Goal: Task Accomplishment & Management: Use online tool/utility

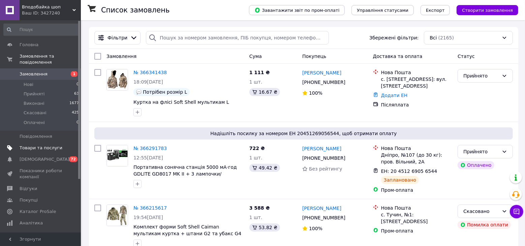
click at [59, 145] on span "Товари та послуги" at bounding box center [41, 148] width 43 height 6
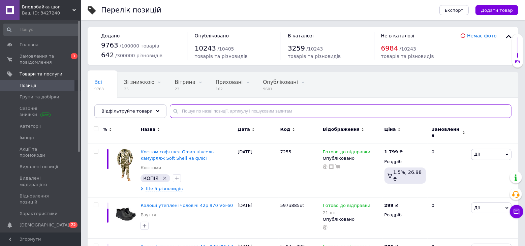
paste input "REDZP210"
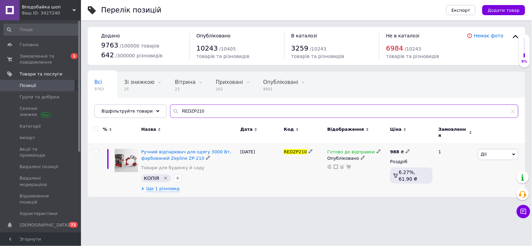
type input "REDZP210"
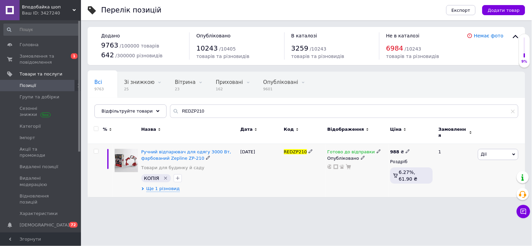
click at [406, 149] on icon at bounding box center [408, 151] width 4 height 4
click at [170, 186] on span "Ще 1 різновид" at bounding box center [162, 189] width 33 height 6
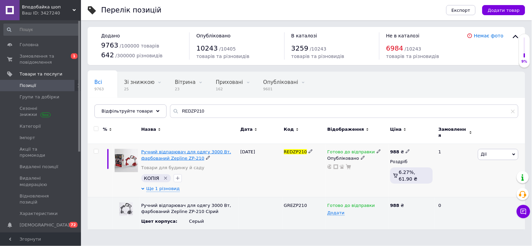
click at [162, 153] on span "Ручний відпарювач для одягу 3000 Вт, фарбований Zepline ZP-210" at bounding box center [186, 154] width 90 height 11
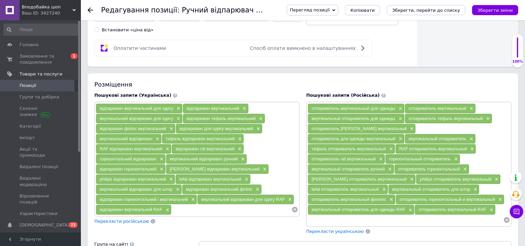
scroll to position [300, 0]
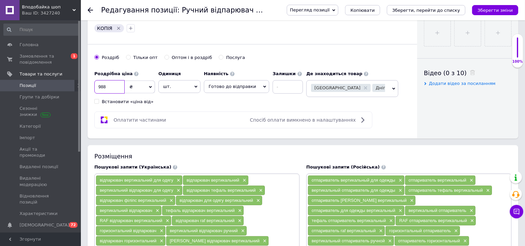
click at [116, 94] on input "988" at bounding box center [109, 86] width 30 height 13
type input "9"
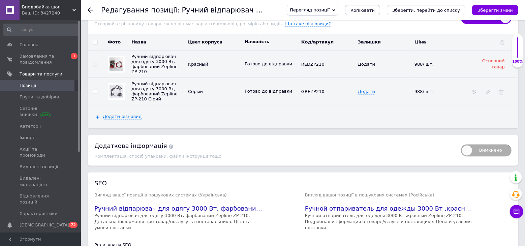
scroll to position [1049, 0]
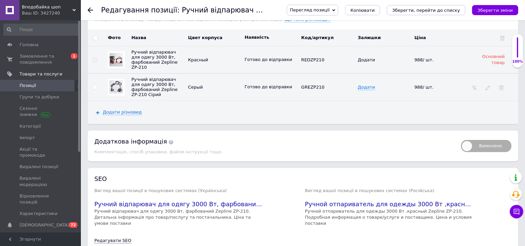
type input "1077"
click at [490, 1] on div "Перегляд позиції Зберегти та переглянути на сайті Зберегти та переглянути на ма…" at bounding box center [396, 10] width 245 height 20
click at [491, 13] on icon "Зберегти зміни" at bounding box center [495, 10] width 35 height 5
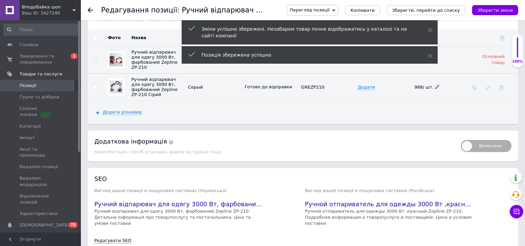
click at [436, 89] on icon at bounding box center [438, 87] width 4 height 4
drag, startPoint x: 425, startPoint y: 120, endPoint x: 414, endPoint y: 119, distance: 11.2
click at [414, 92] on input "988" at bounding box center [439, 87] width 52 height 10
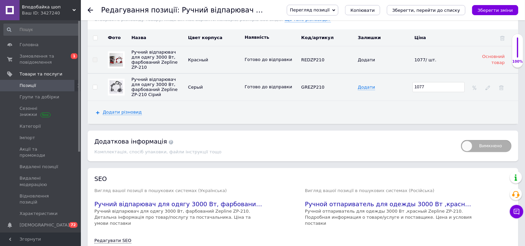
type input "1077"
click at [401, 124] on div "Додати різновид" at bounding box center [303, 112] width 431 height 23
click at [502, 8] on icon "Зберегти зміни" at bounding box center [495, 10] width 35 height 5
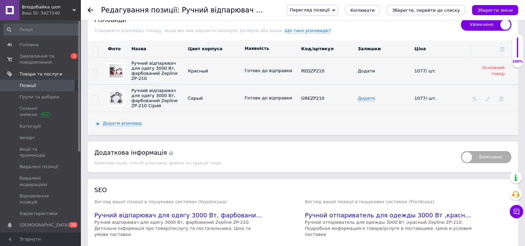
scroll to position [973, 0]
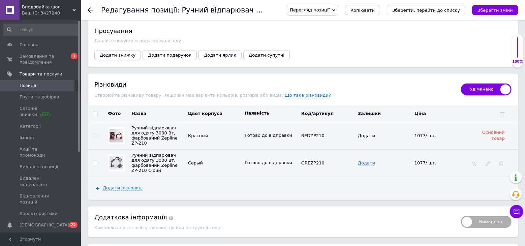
click at [123, 58] on span "Додати знижку" at bounding box center [118, 55] width 36 height 5
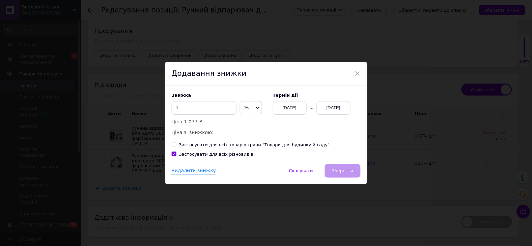
click at [245, 106] on span "%" at bounding box center [247, 107] width 4 height 5
click at [250, 120] on li "₴" at bounding box center [251, 121] width 22 height 9
click at [218, 114] on input at bounding box center [204, 107] width 65 height 13
type input "99"
click at [326, 110] on div "[DATE]" at bounding box center [334, 107] width 34 height 13
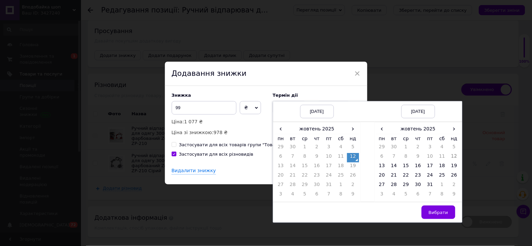
click at [352, 158] on td "12" at bounding box center [353, 157] width 12 height 9
click at [432, 183] on td "31" at bounding box center [430, 185] width 12 height 9
click at [436, 212] on span "Вибрати" at bounding box center [439, 212] width 20 height 5
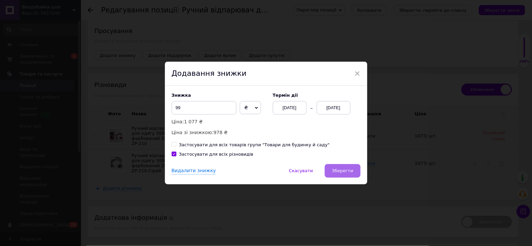
click at [342, 169] on span "Зберегти" at bounding box center [342, 170] width 21 height 5
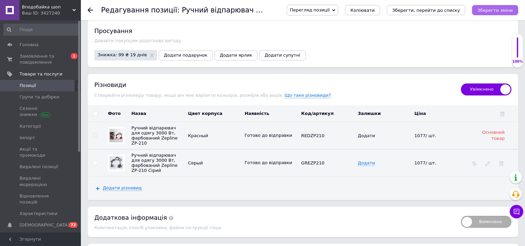
click at [497, 9] on icon "Зберегти зміни" at bounding box center [495, 10] width 35 height 5
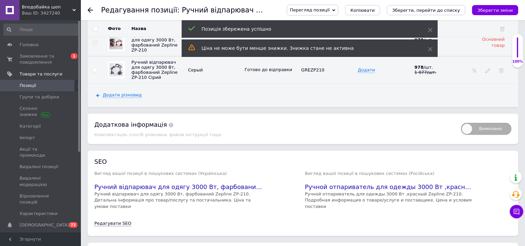
scroll to position [1033, 0]
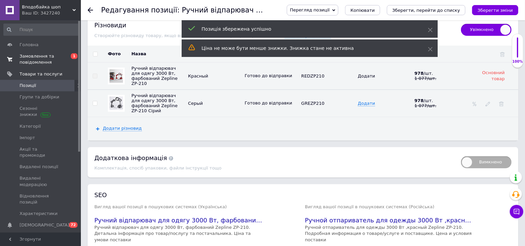
click at [54, 62] on span "Замовлення та повідомлення" at bounding box center [41, 59] width 43 height 12
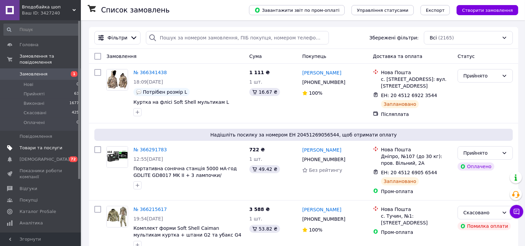
click at [62, 145] on span at bounding box center [71, 148] width 19 height 6
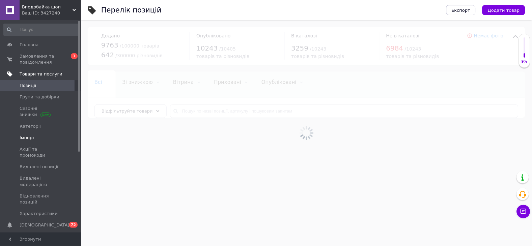
click at [50, 140] on span "Імпорт" at bounding box center [41, 138] width 43 height 6
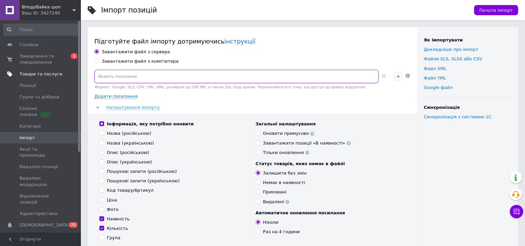
paste input "[URL][DOMAIN_NAME]"
type input "[URL][DOMAIN_NAME]"
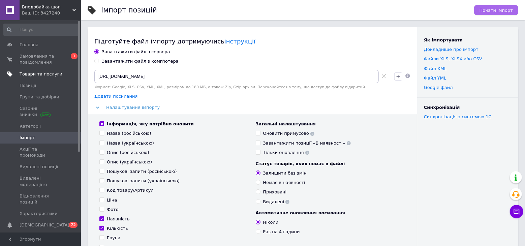
click at [486, 9] on span "Почати імпорт" at bounding box center [496, 10] width 33 height 5
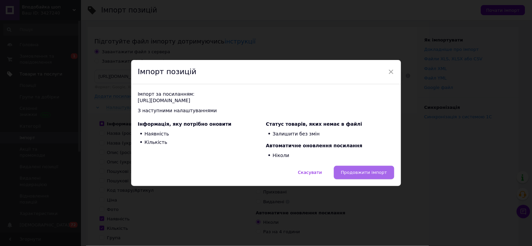
click at [388, 173] on button "Продовжити імпорт" at bounding box center [364, 172] width 60 height 13
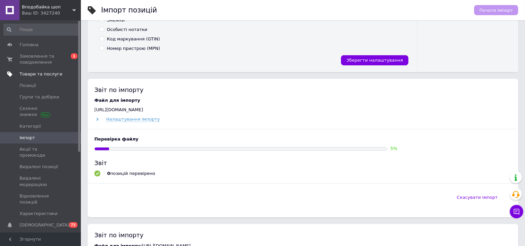
scroll to position [239, 0]
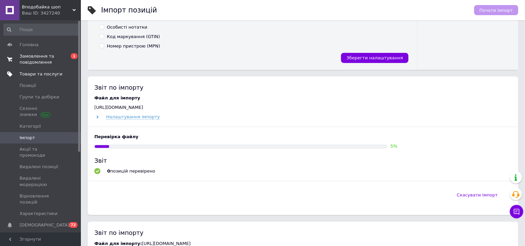
click at [37, 54] on span "Замовлення та повідомлення" at bounding box center [41, 59] width 43 height 12
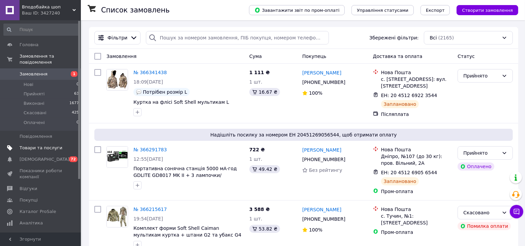
click at [54, 145] on span "Товари та послуги" at bounding box center [41, 148] width 43 height 6
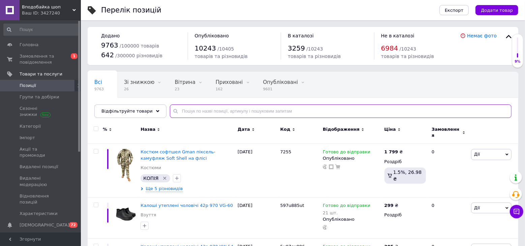
paste input "JJ17"
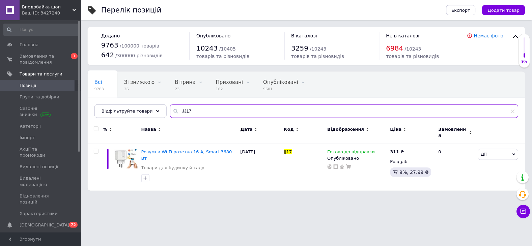
type input "JJ17"
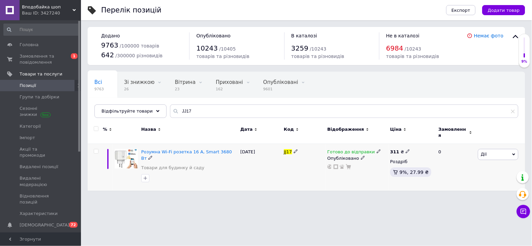
click at [406, 149] on icon at bounding box center [408, 151] width 4 height 4
type input "3"
type input "299"
click at [381, 198] on html "Вподобайка шоп Ваш ID: 3427240 Сайт Вподобайка шоп Кабінет покупця Перевірити с…" at bounding box center [266, 99] width 532 height 198
click at [55, 58] on span "Замовлення та повідомлення" at bounding box center [41, 59] width 43 height 12
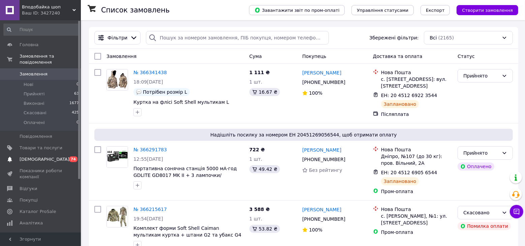
click at [63, 157] on span "0 74" at bounding box center [71, 160] width 19 height 6
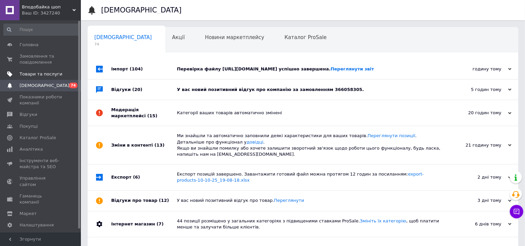
click at [52, 78] on link "Товари та послуги" at bounding box center [41, 73] width 83 height 11
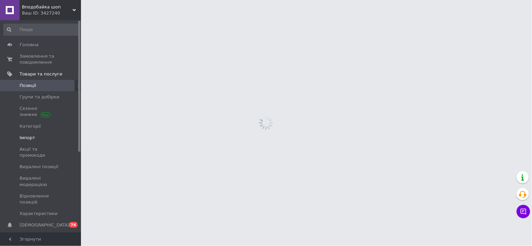
click at [49, 139] on span "Імпорт" at bounding box center [41, 138] width 43 height 6
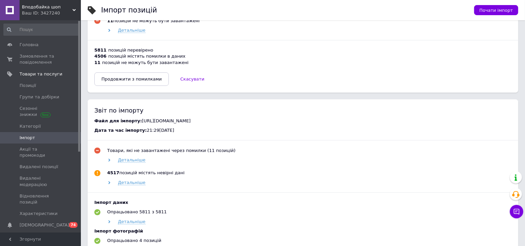
scroll to position [450, 0]
click at [138, 81] on span "Продовжити з помилками" at bounding box center [132, 78] width 60 height 5
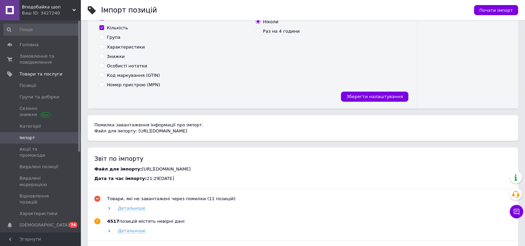
scroll to position [270, 0]
